Goal: Transaction & Acquisition: Purchase product/service

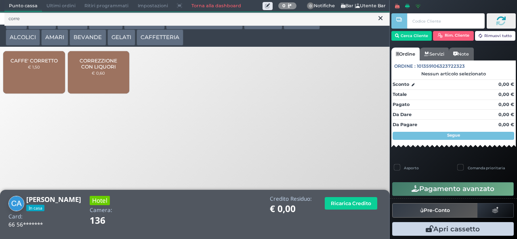
type input "corre"
click at [109, 70] on span "CORREZZIONE CON LIQUORI" at bounding box center [98, 64] width 48 height 12
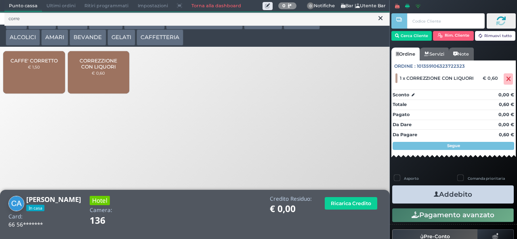
click at [474, 201] on button "Addebito" at bounding box center [452, 195] width 121 height 18
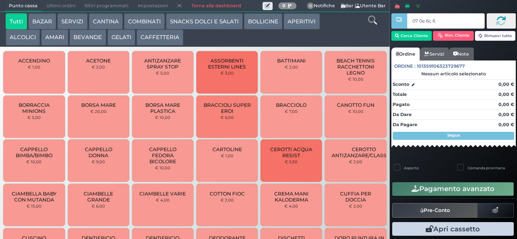
type input "07 0e 6c 67"
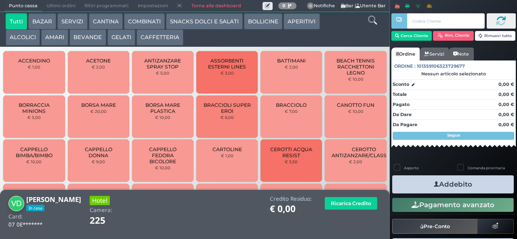
click at [371, 23] on icon at bounding box center [372, 20] width 9 height 9
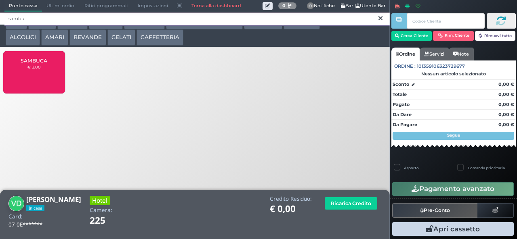
type input "sambu"
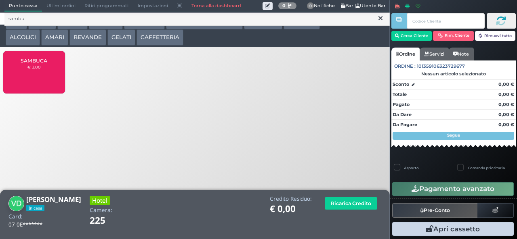
click at [35, 69] on small "€ 3,00" at bounding box center [33, 67] width 13 height 5
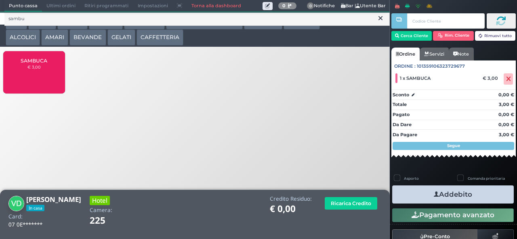
click at [466, 198] on button "Addebito" at bounding box center [452, 195] width 121 height 18
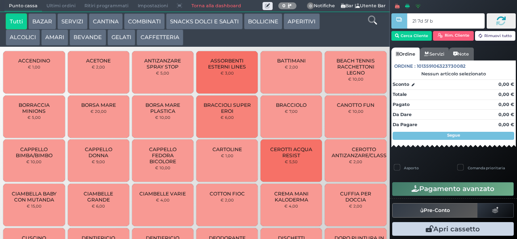
type input "21 7d 5f bb"
click at [372, 23] on icon at bounding box center [372, 20] width 9 height 9
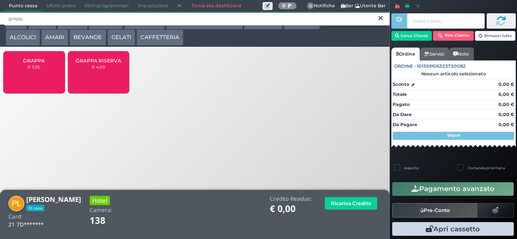
type input "grapp"
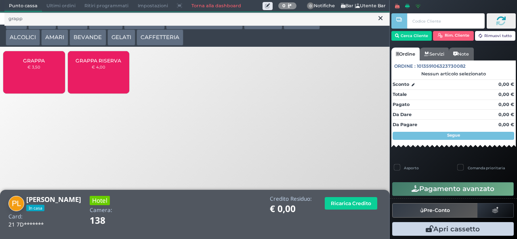
click at [33, 64] on span "GRAPPA" at bounding box center [34, 61] width 22 height 6
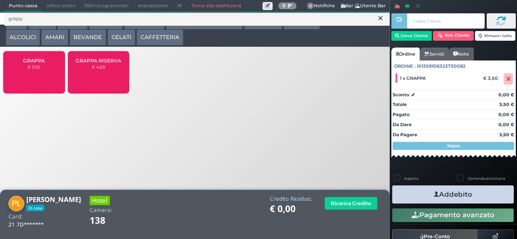
click at [465, 195] on button "Addebito" at bounding box center [452, 195] width 121 height 18
